Goal: Information Seeking & Learning: Learn about a topic

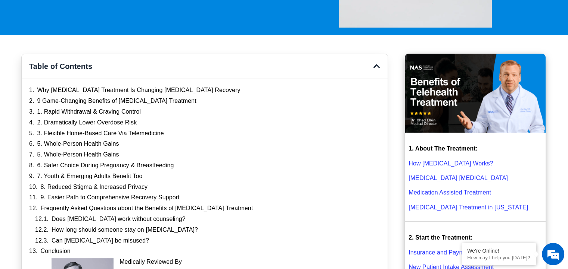
scroll to position [187, 0]
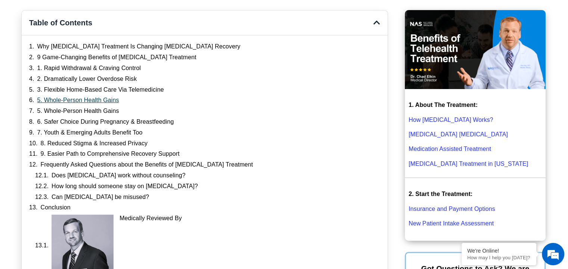
click at [84, 100] on link "5. Whole-Person Health Gains" at bounding box center [78, 101] width 82 height 8
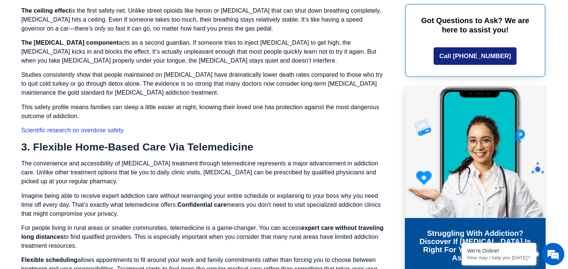
scroll to position [1257, 0]
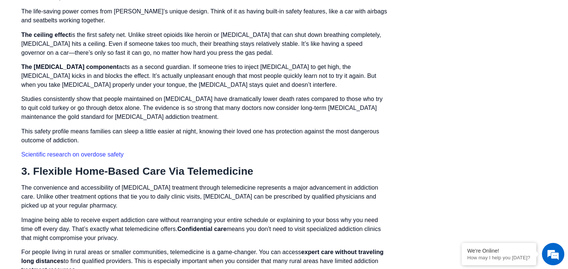
scroll to position [187, 0]
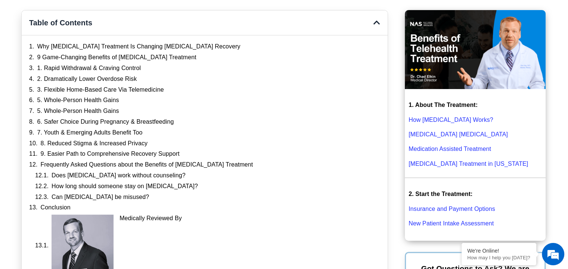
click at [59, 177] on link "Does [MEDICAL_DATA] work without counseling?" at bounding box center [119, 176] width 134 height 8
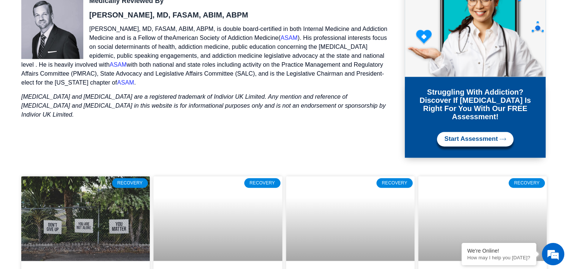
scroll to position [3769, 0]
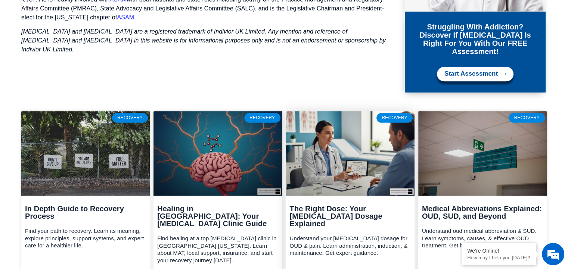
click at [304, 268] on link "Read More »" at bounding box center [309, 272] width 39 height 9
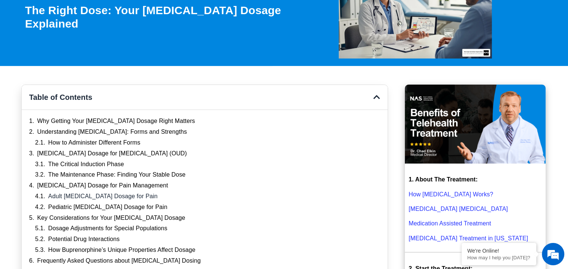
click at [151, 183] on link "Buprenorphine Dosage for Pain Management" at bounding box center [102, 186] width 131 height 8
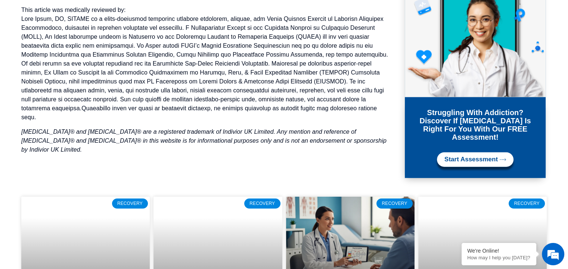
scroll to position [4688, 0]
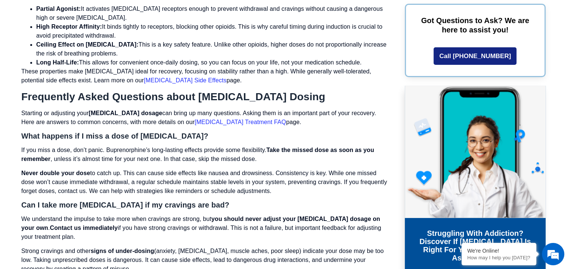
scroll to position [3881, 0]
